Goal: Information Seeking & Learning: Check status

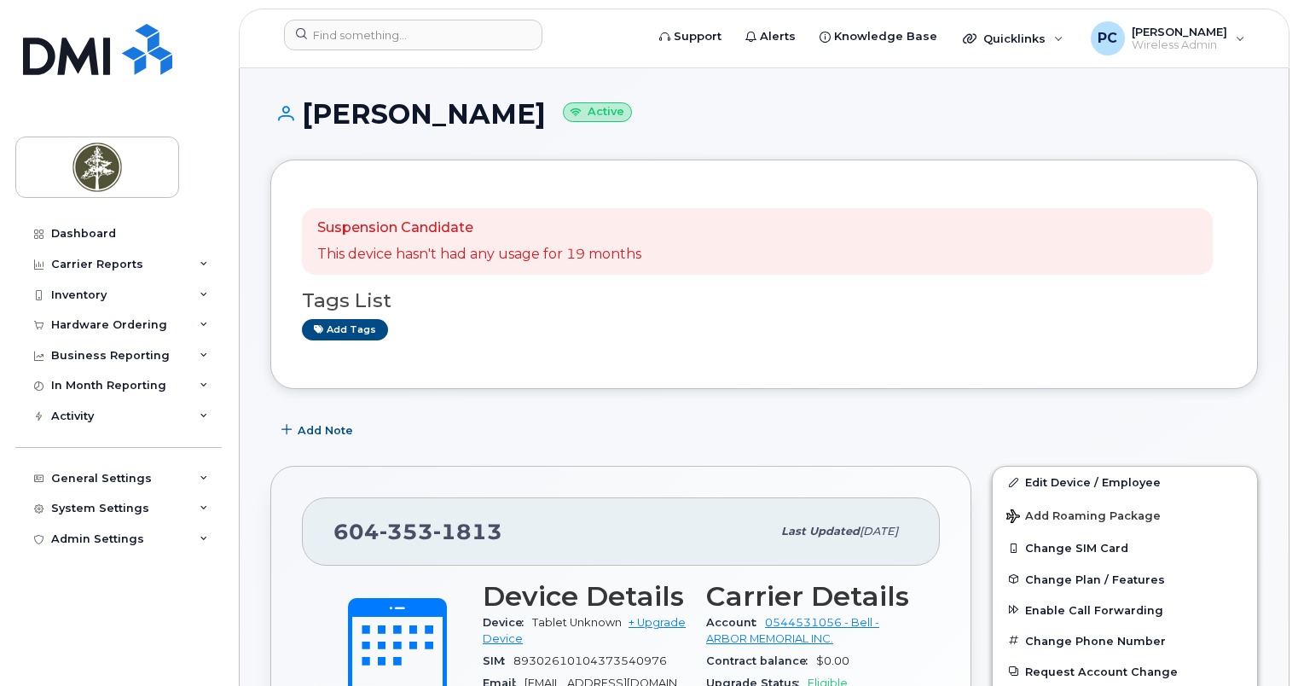
scroll to position [373, 0]
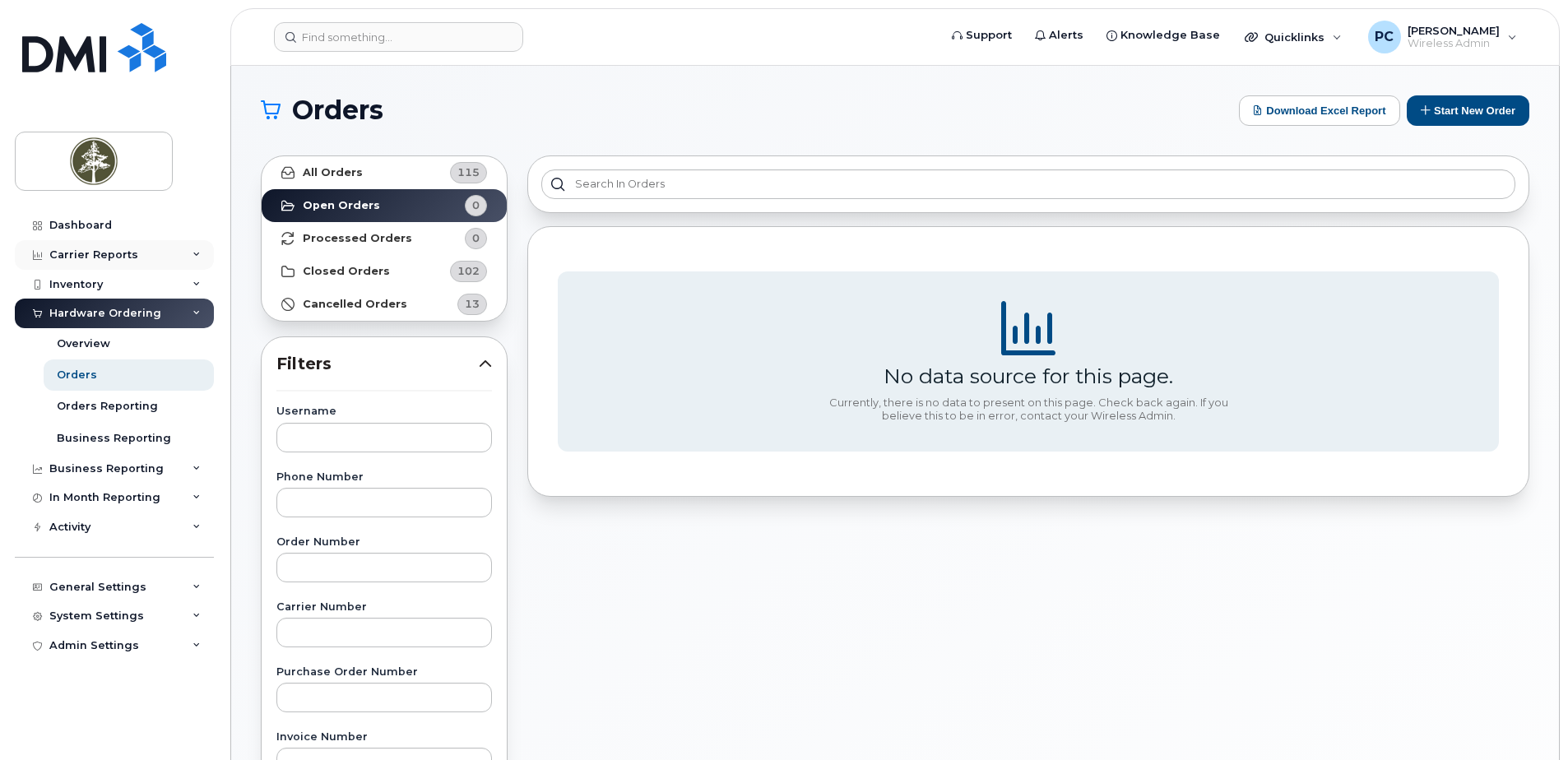
click at [150, 258] on div "Carrier Reports" at bounding box center [114, 255] width 199 height 30
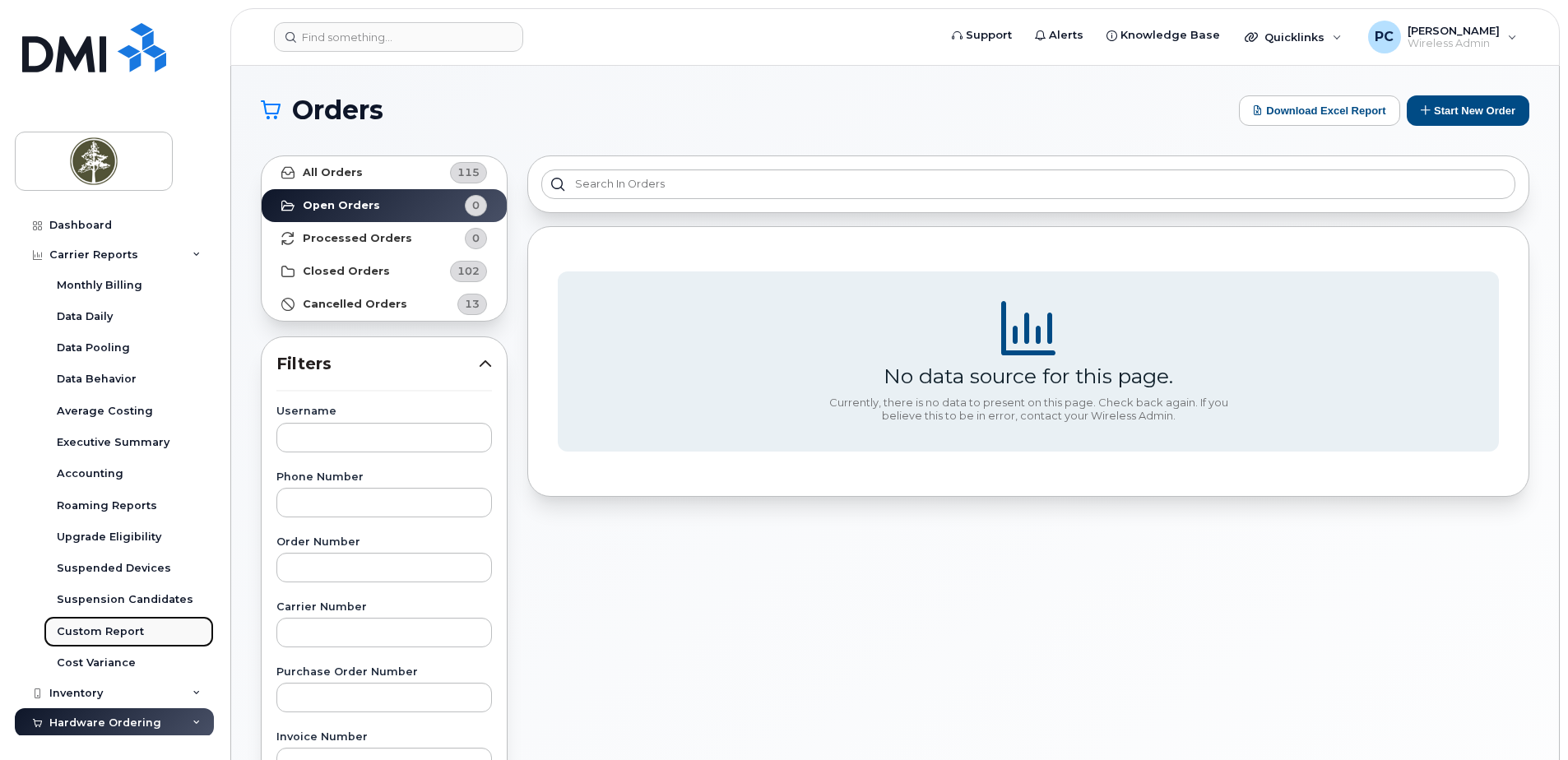
click at [122, 622] on link "Custom Report" at bounding box center [128, 632] width 171 height 31
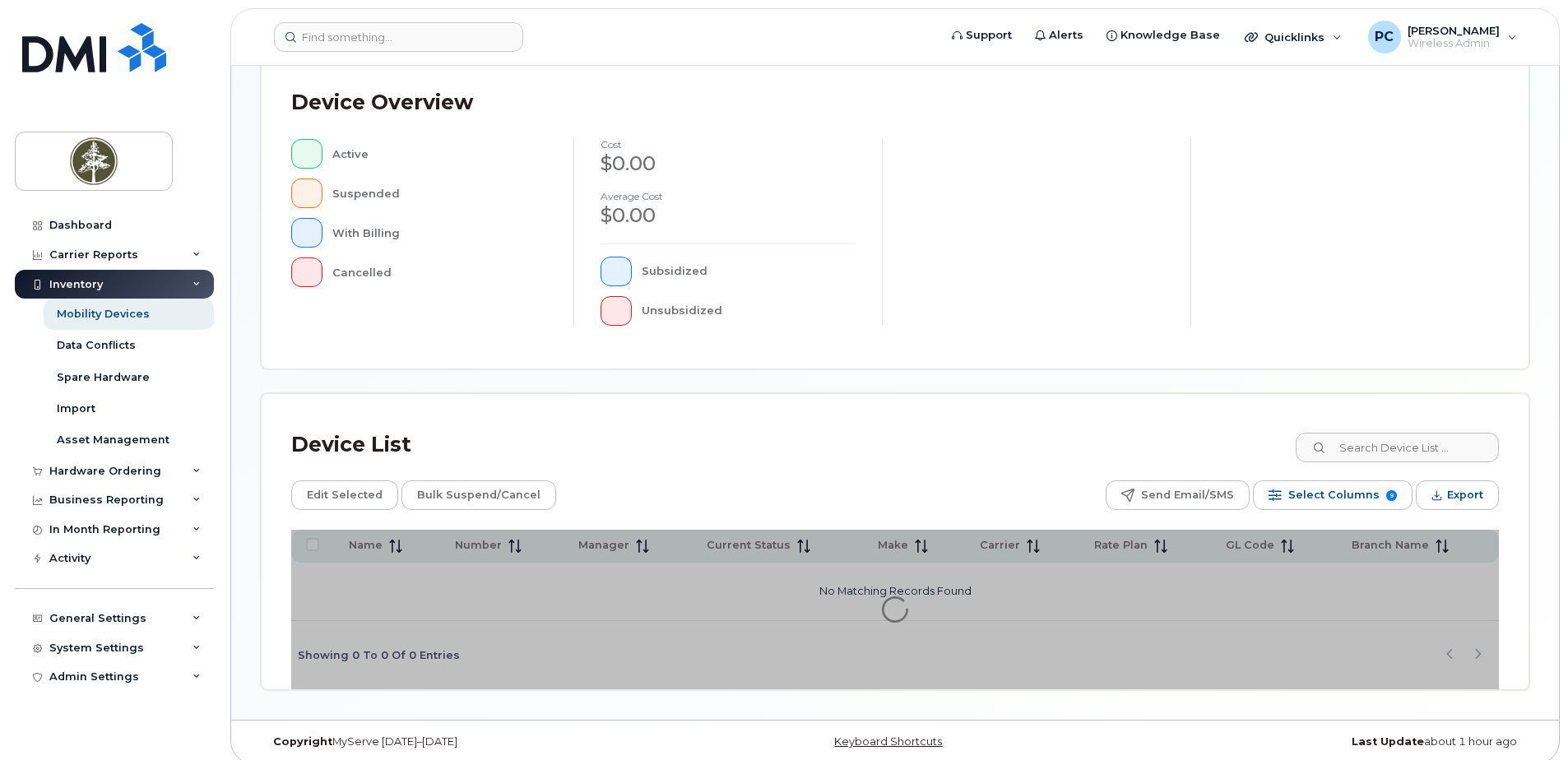
scroll to position [371, 0]
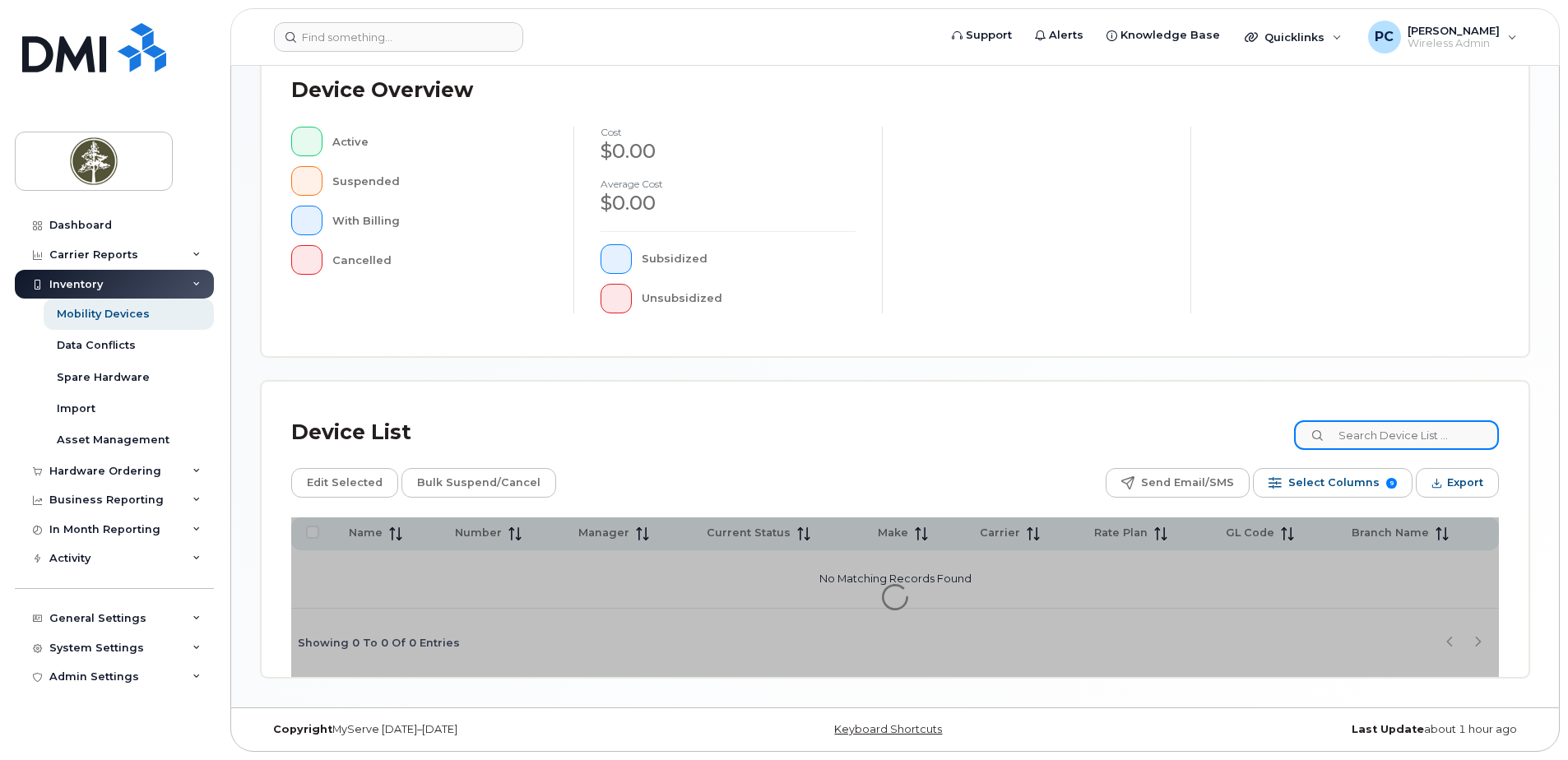
click at [1366, 442] on input at bounding box center [1396, 435] width 204 height 30
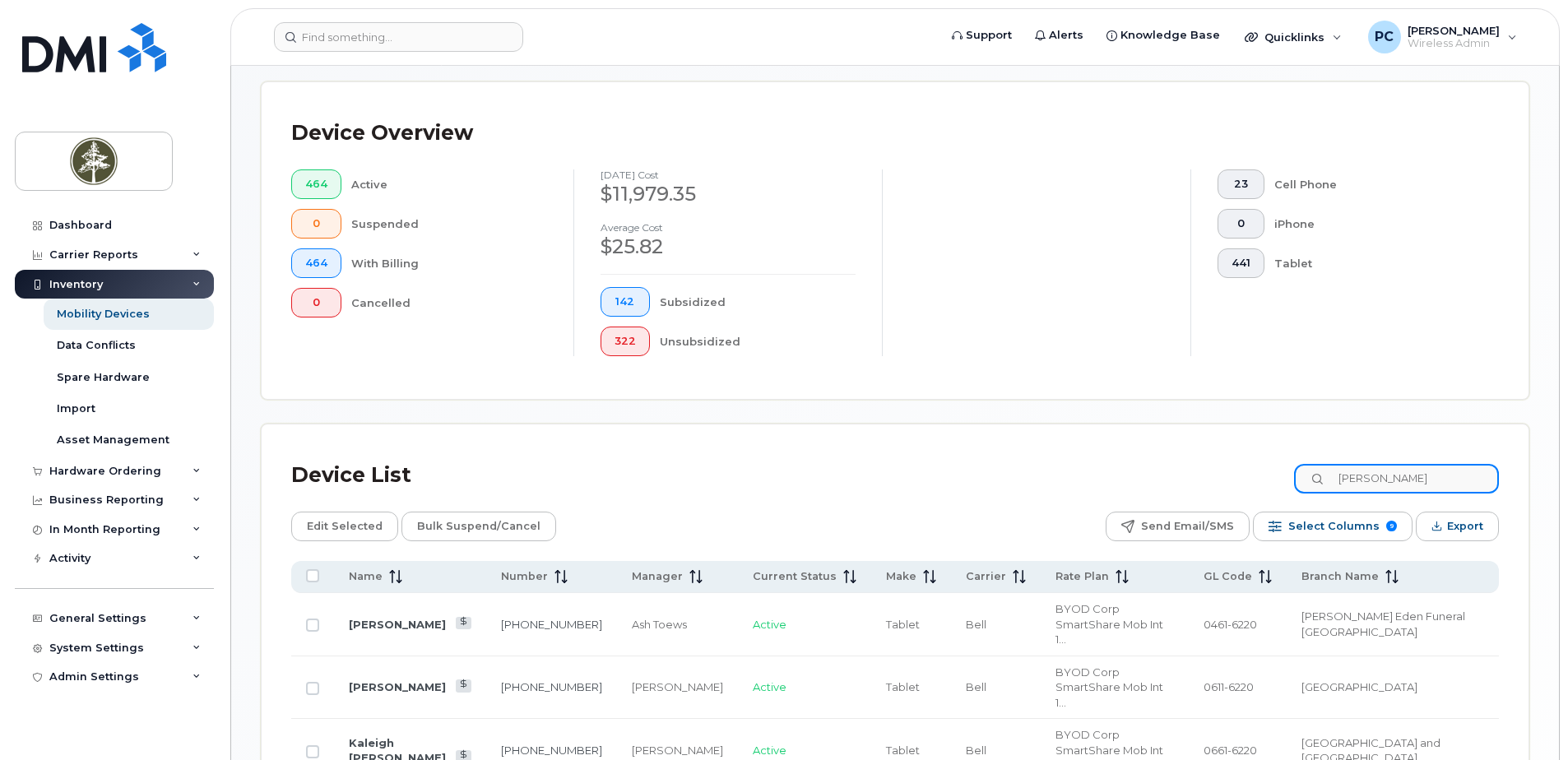
type input "joel"
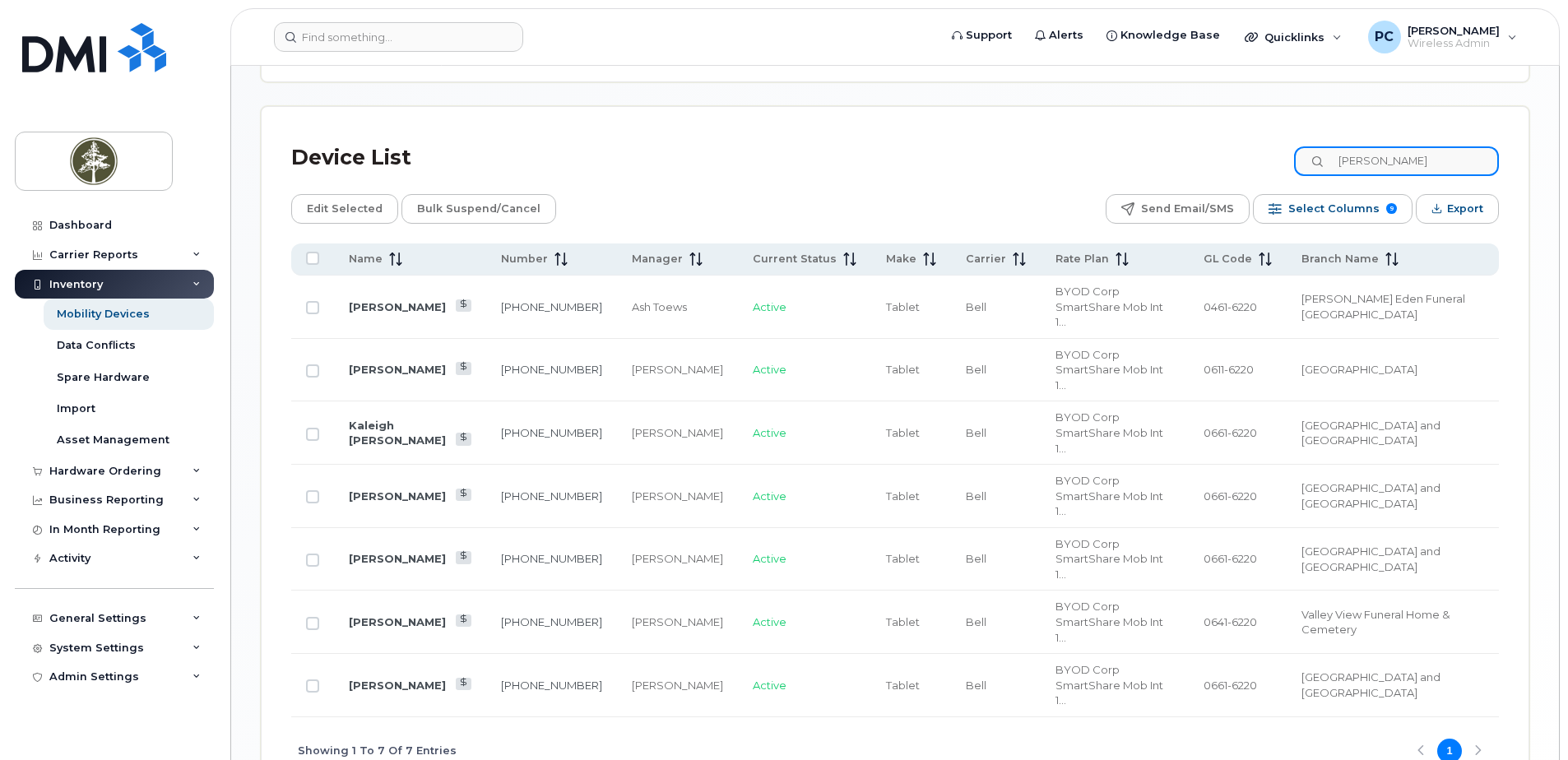
scroll to position [690, 0]
click at [524, 614] on link "604-353-1813" at bounding box center [551, 621] width 101 height 14
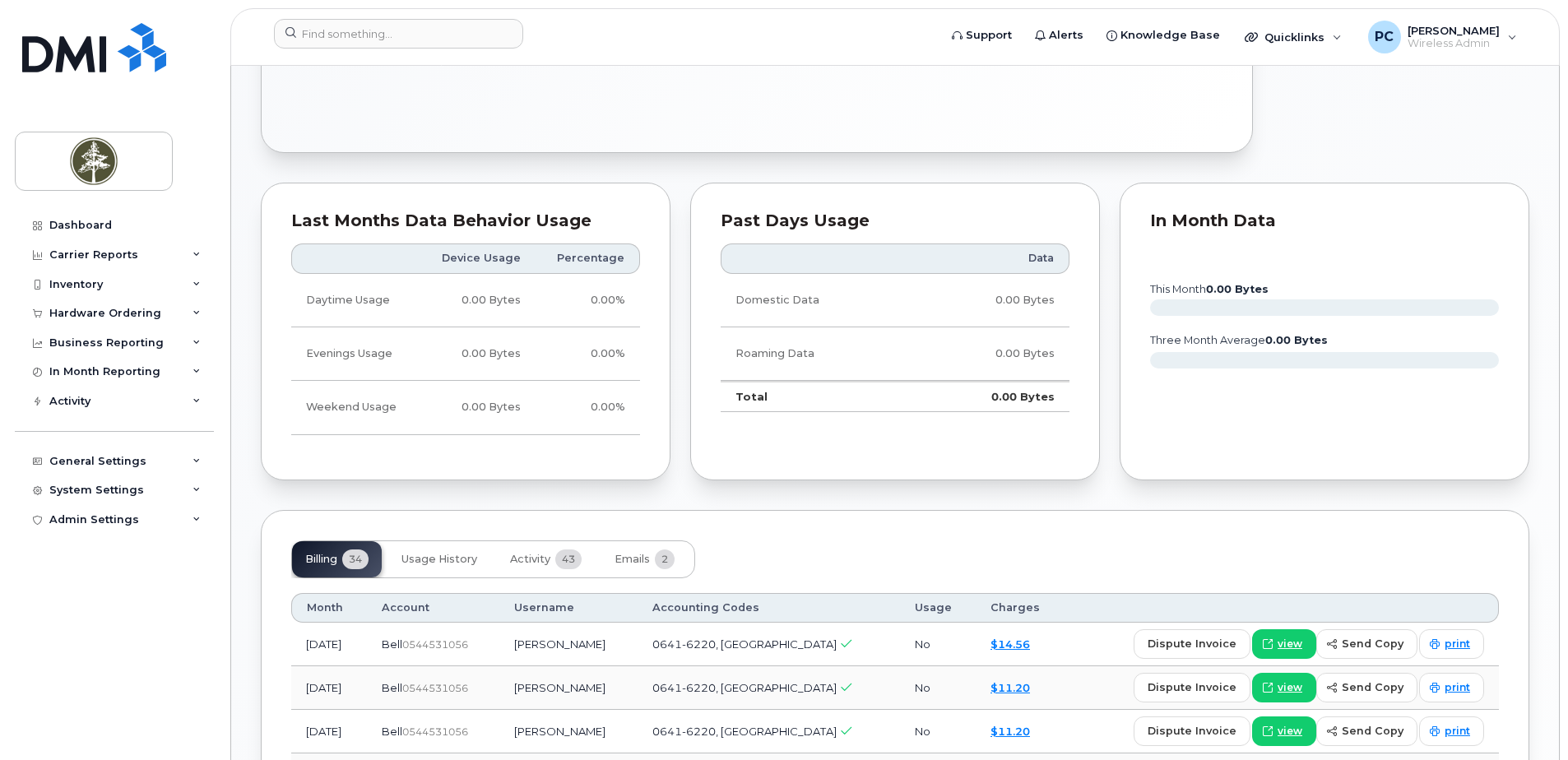
scroll to position [1152, 0]
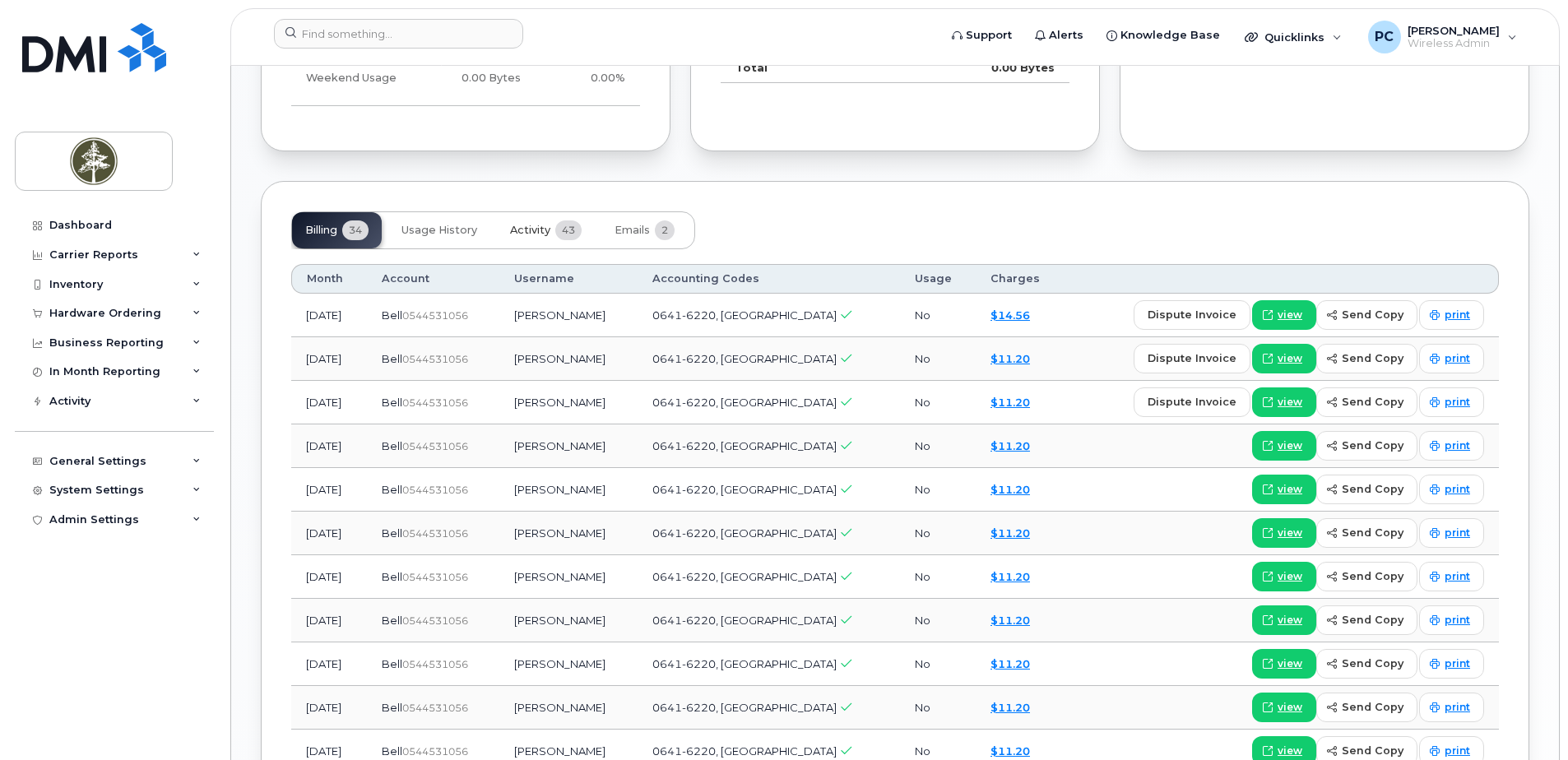
click at [536, 233] on span "Activity" at bounding box center [530, 231] width 41 height 14
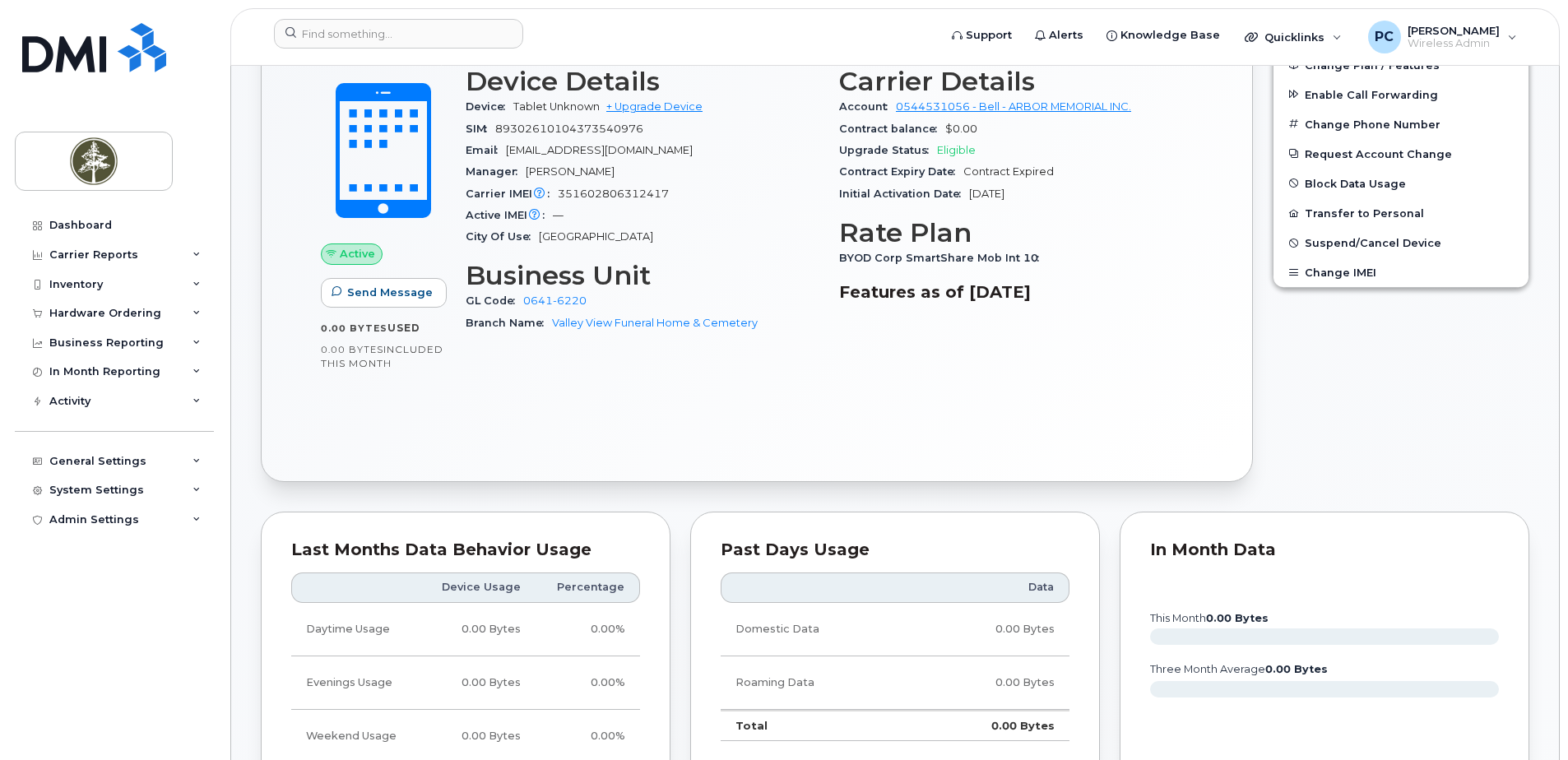
scroll to position [0, 0]
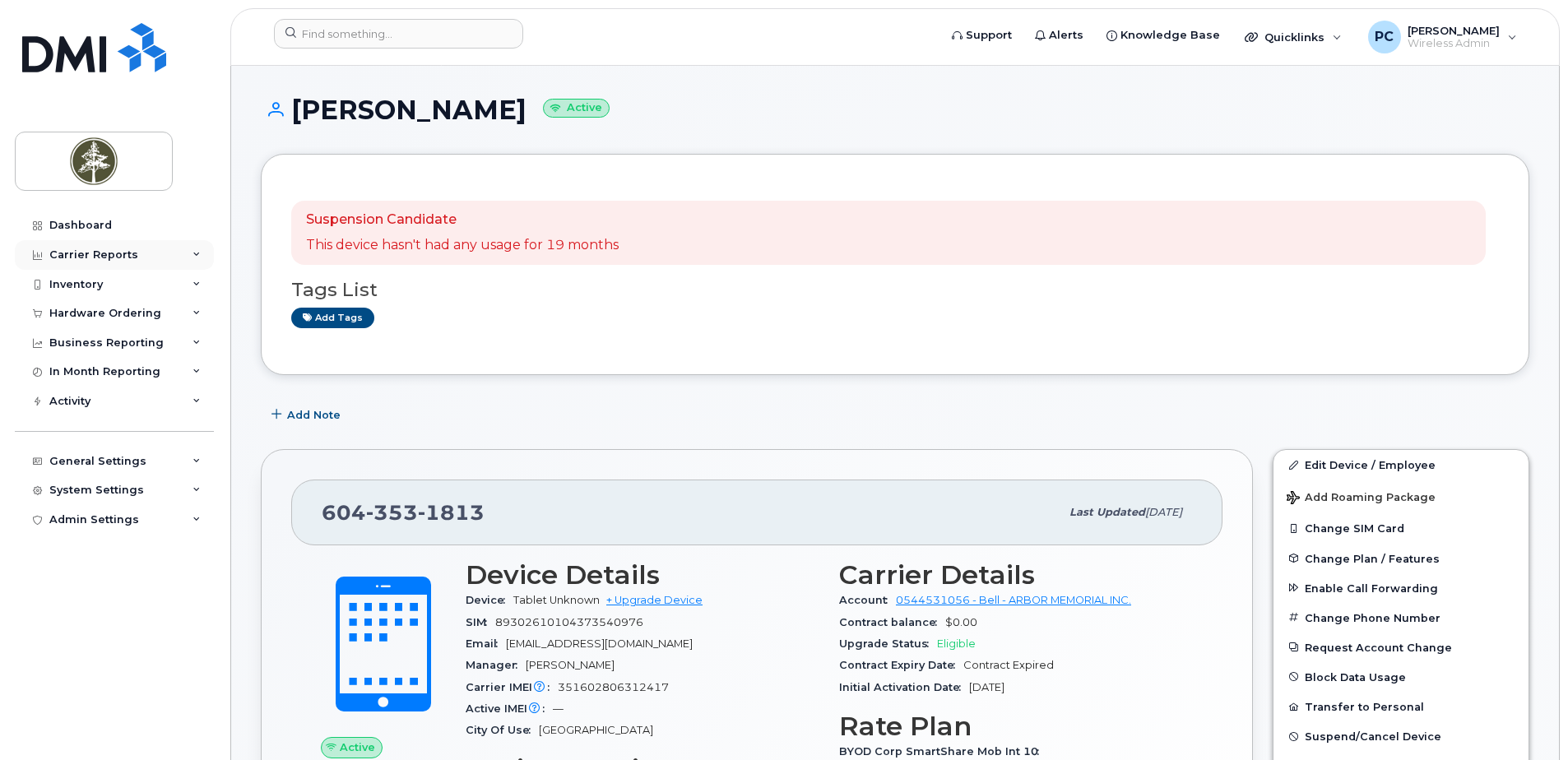
click at [173, 252] on div "Carrier Reports" at bounding box center [114, 255] width 199 height 30
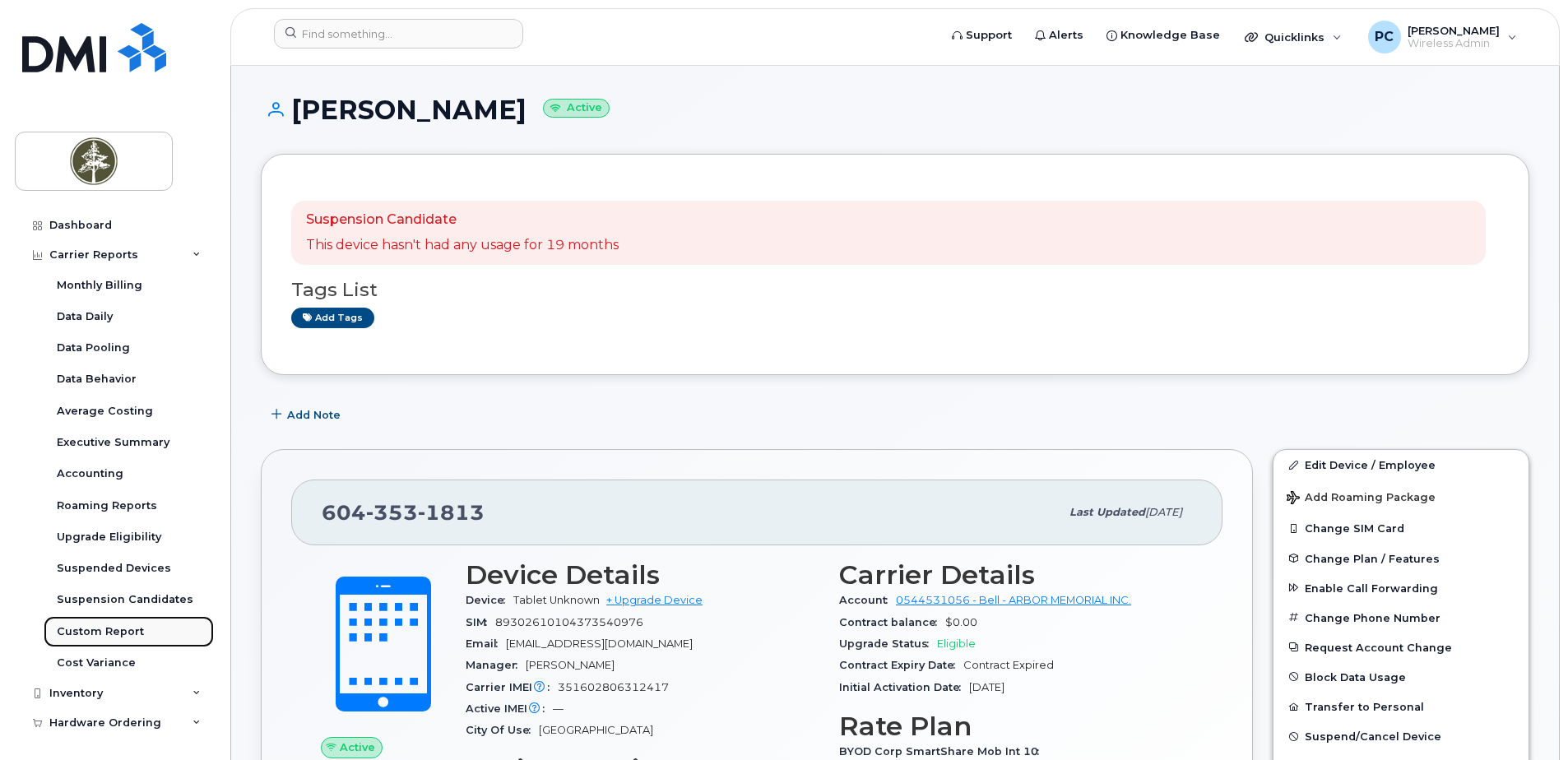
click at [127, 626] on div "Custom Report" at bounding box center [100, 631] width 87 height 14
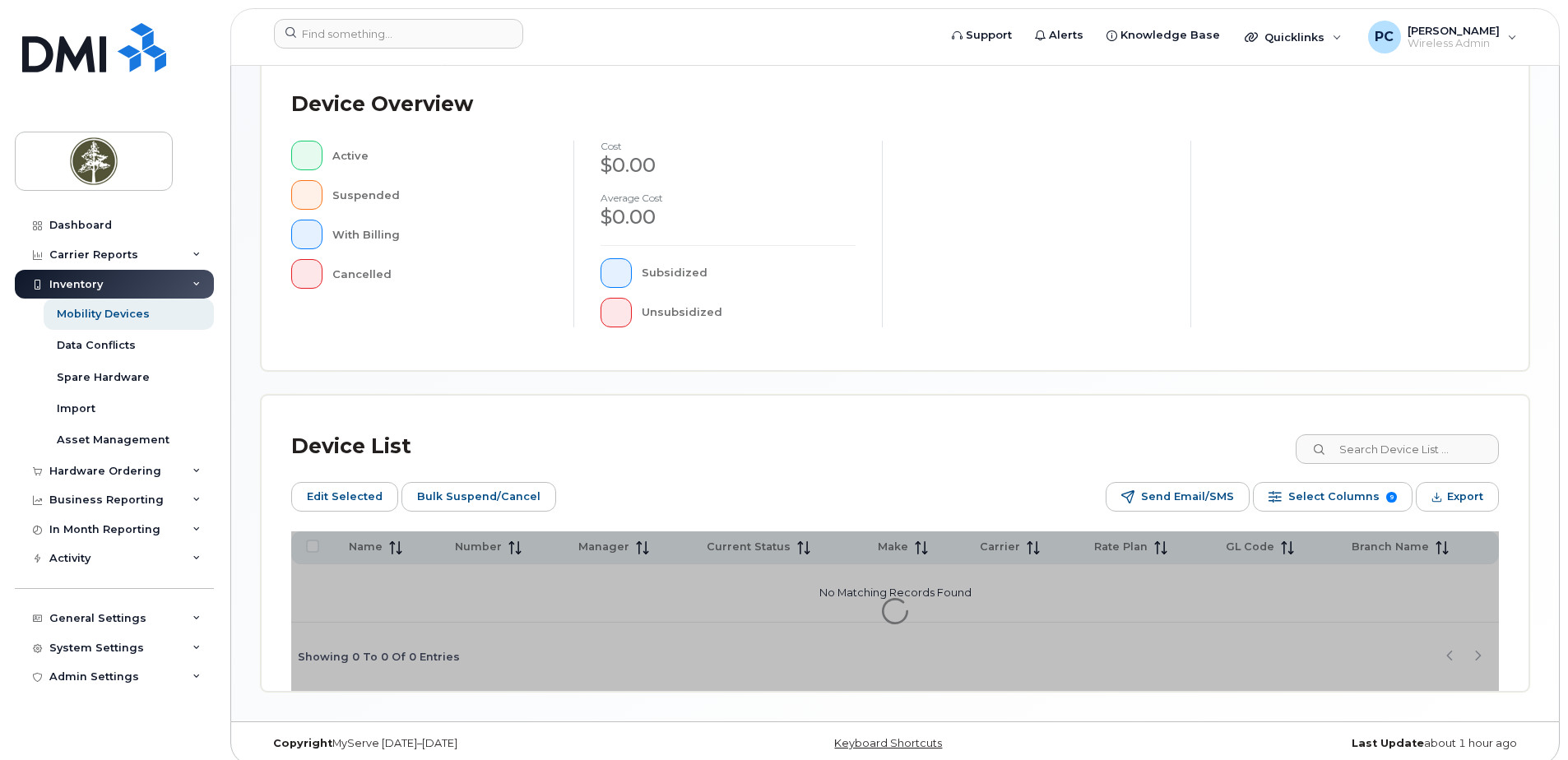
scroll to position [400, 0]
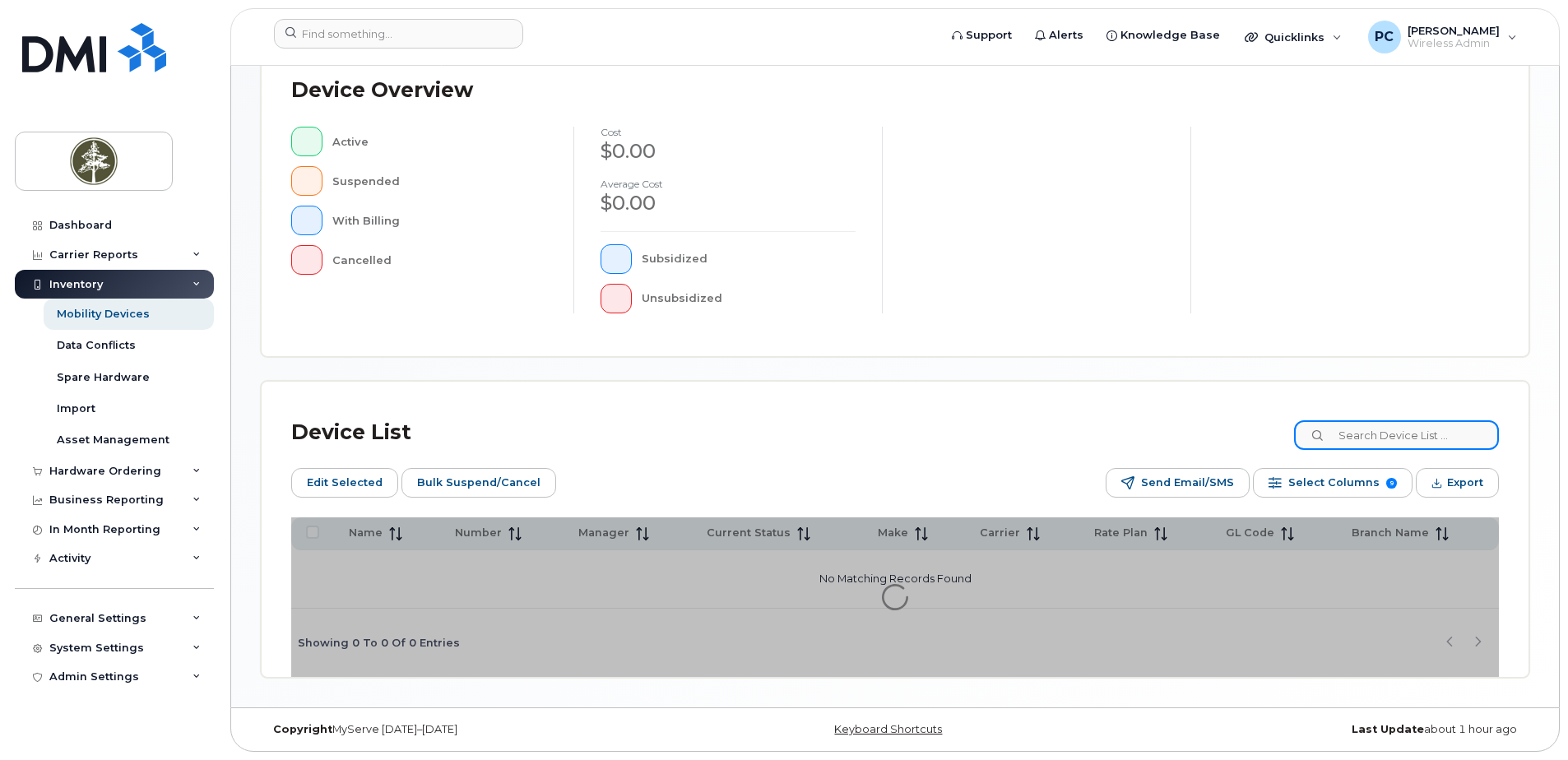
click at [1426, 434] on input at bounding box center [1396, 435] width 204 height 30
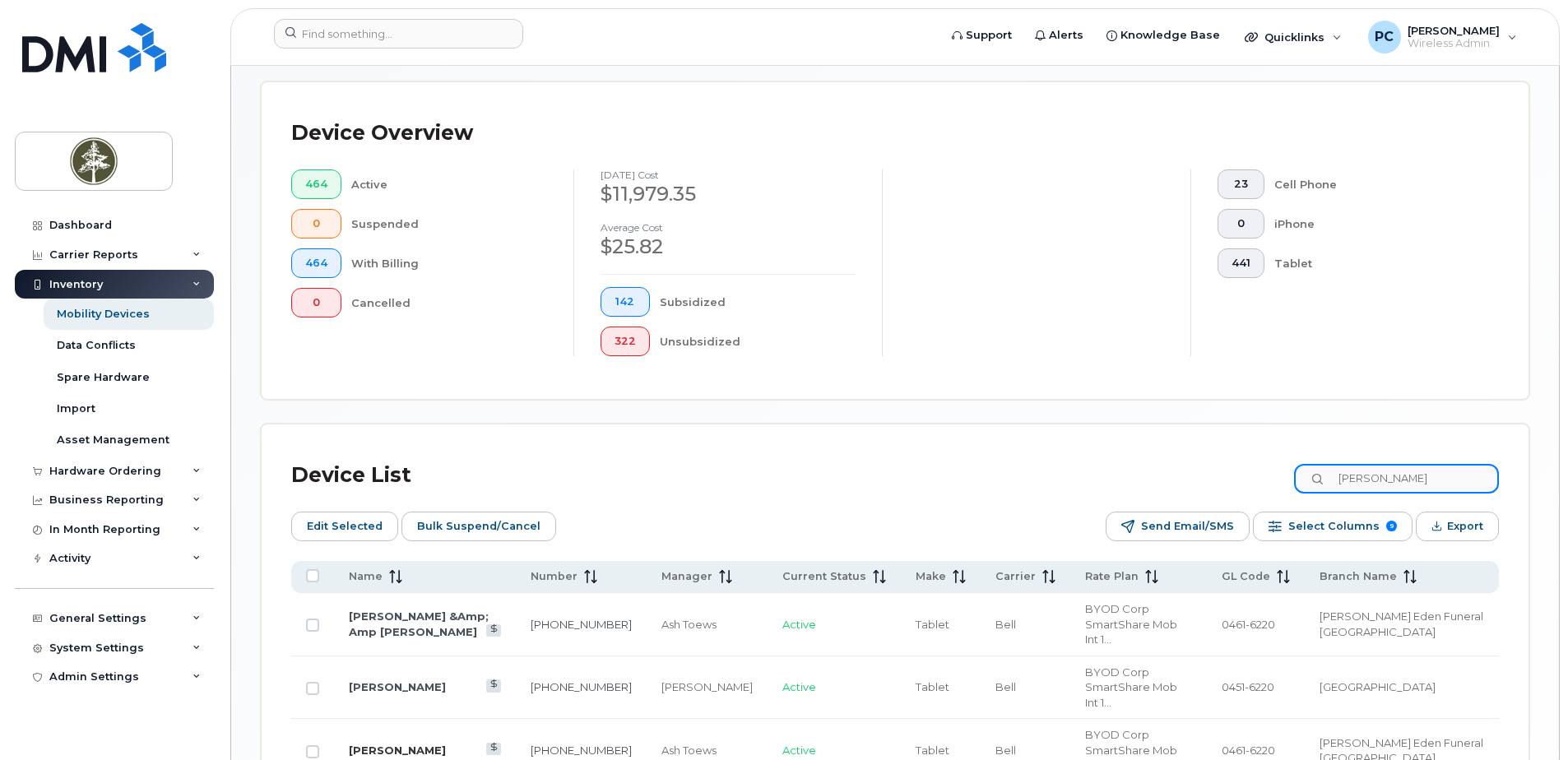
type input "de guzman"
click at [359, 744] on link "Joseph De Guzman" at bounding box center [397, 750] width 97 height 14
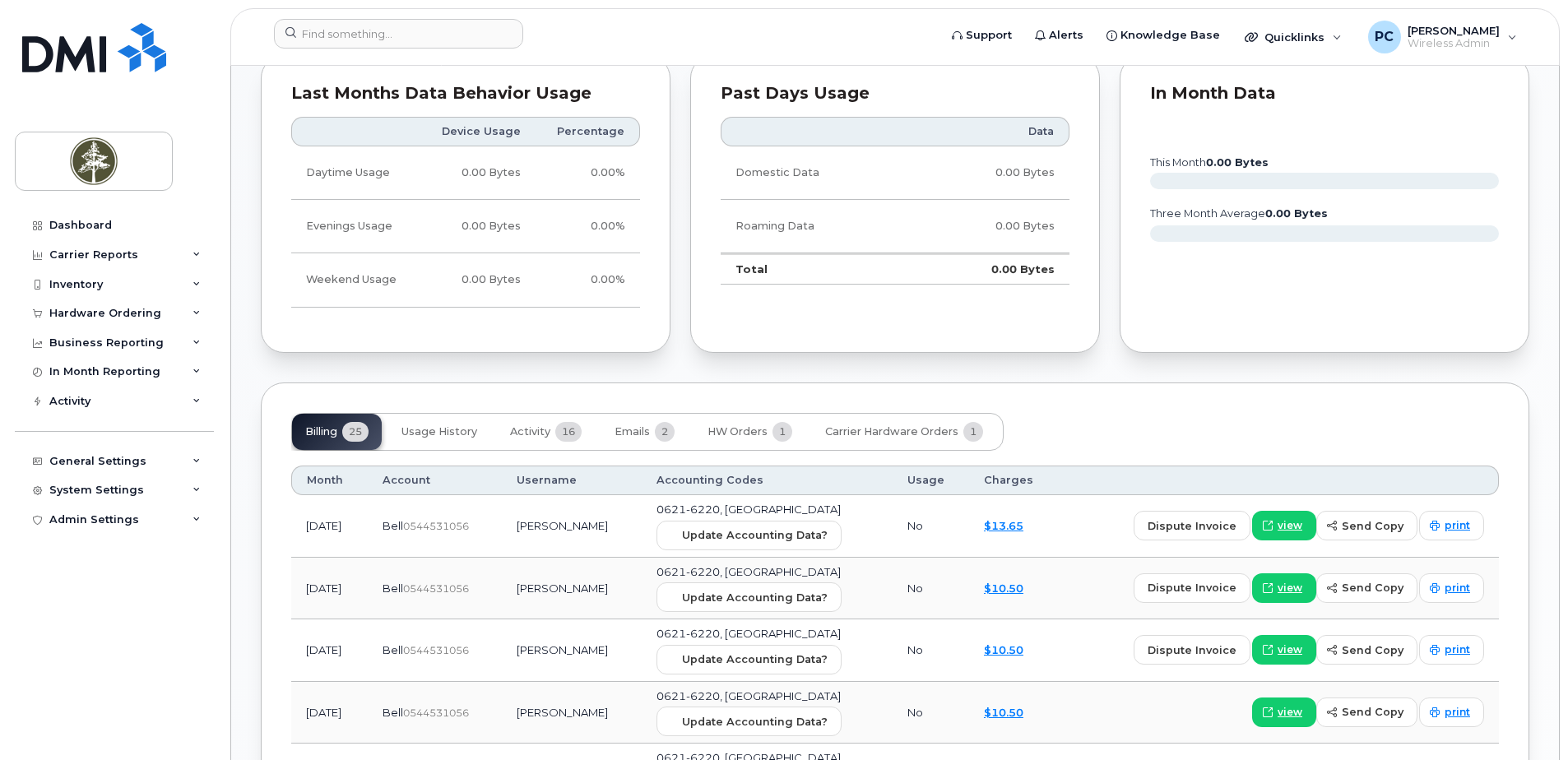
scroll to position [988, 0]
click at [460, 424] on span "Usage History" at bounding box center [439, 431] width 75 height 14
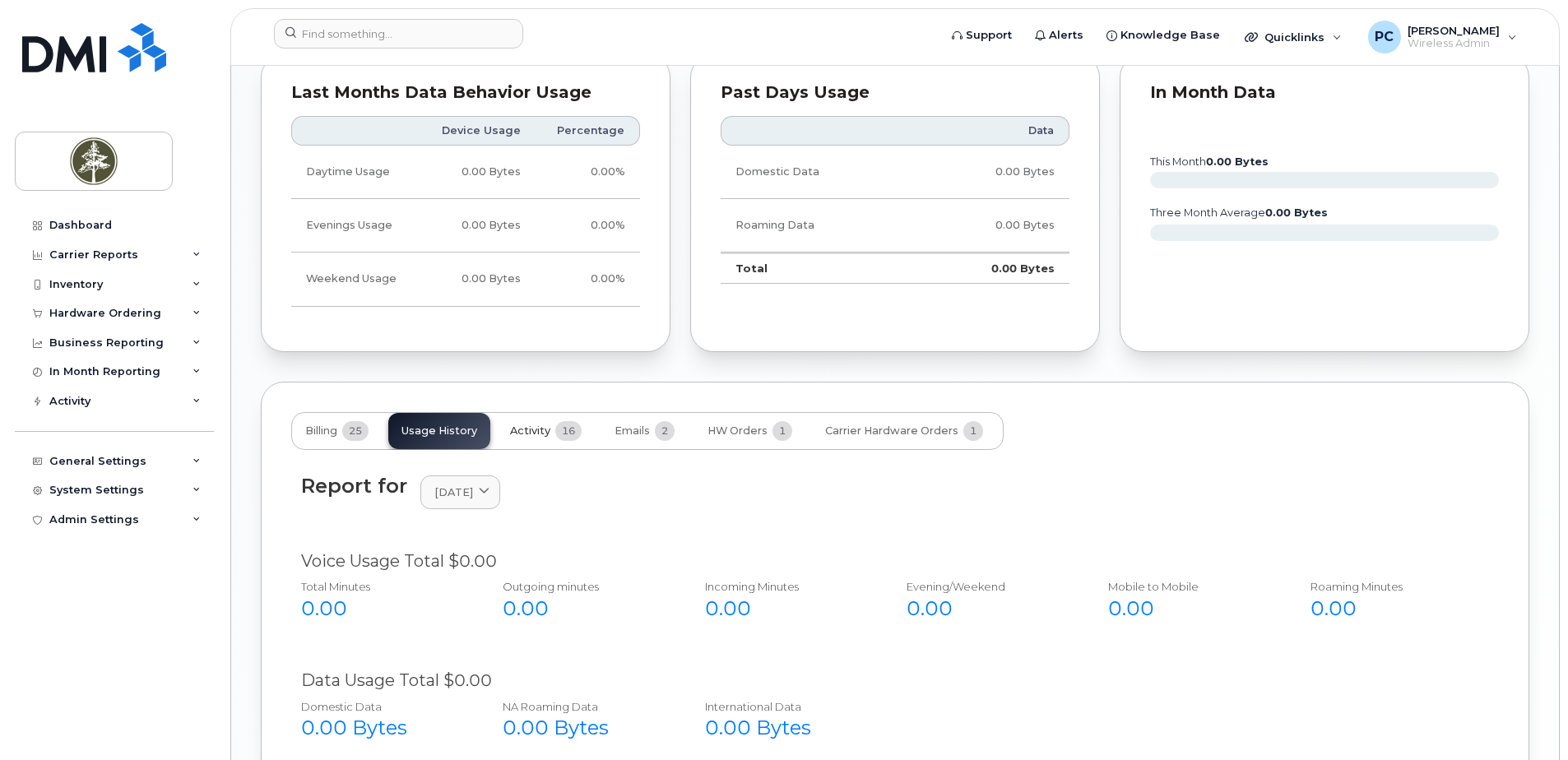
click at [538, 424] on span "Activity" at bounding box center [530, 431] width 41 height 14
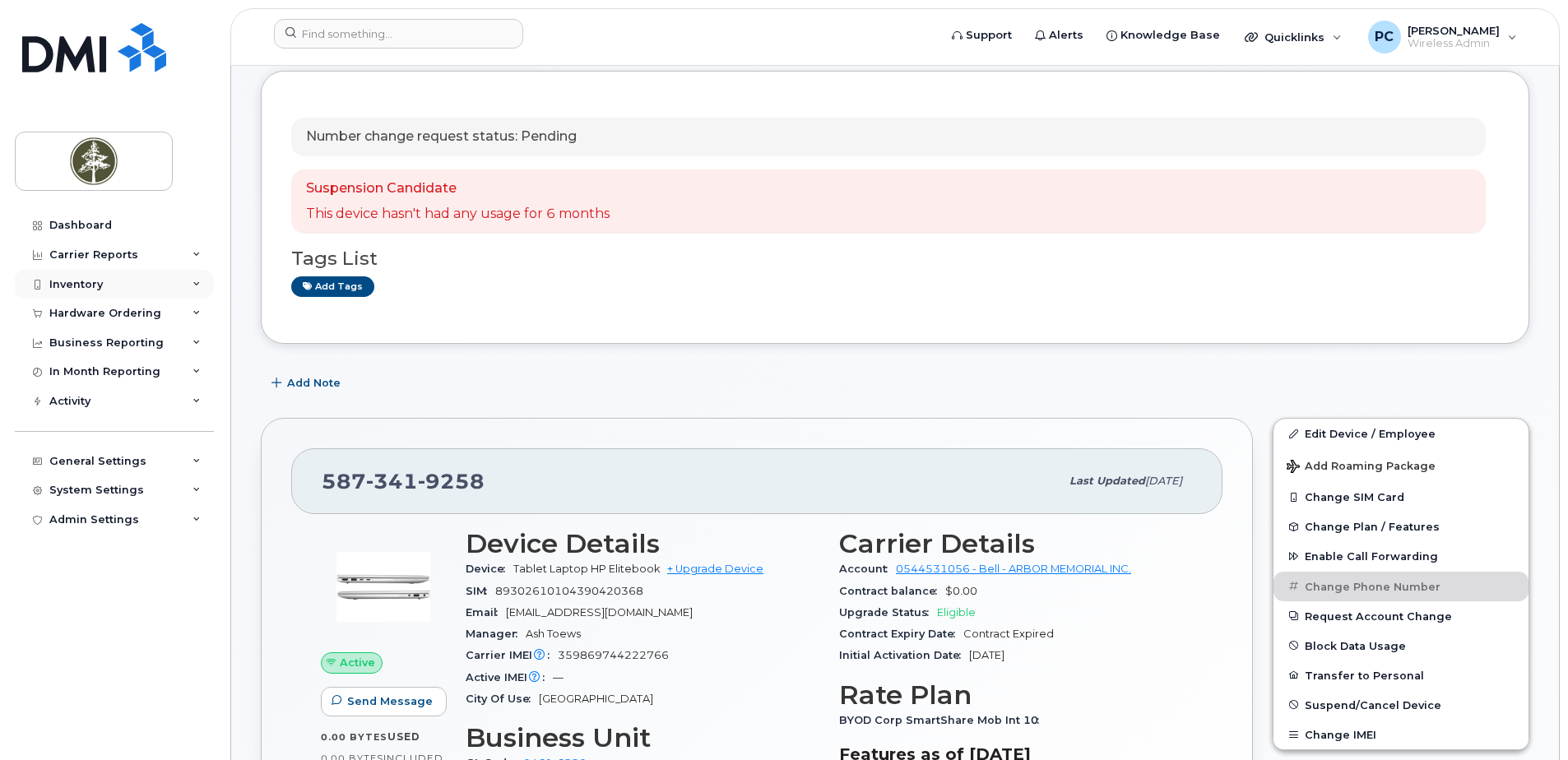
scroll to position [82, 0]
